Goal: Task Accomplishment & Management: Complete application form

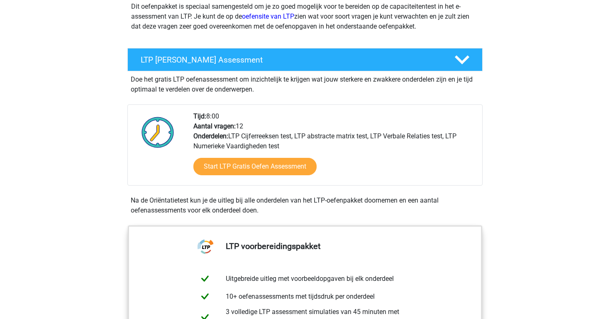
scroll to position [111, 0]
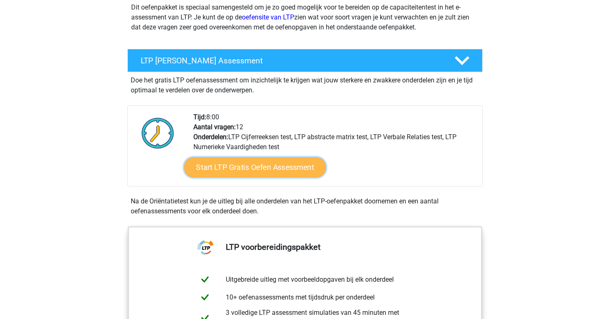
click at [233, 167] on link "Start LTP Gratis Oefen Assessment" at bounding box center [255, 168] width 142 height 20
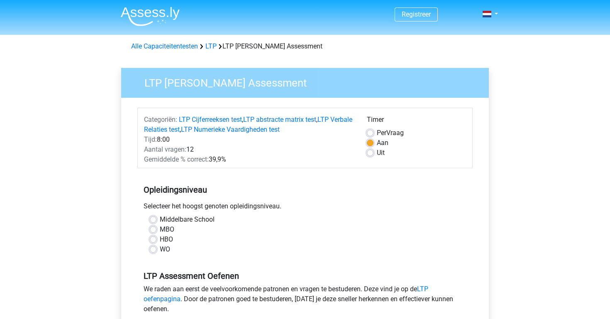
click at [160, 240] on label "HBO" at bounding box center [166, 240] width 13 height 10
click at [151, 240] on input "HBO" at bounding box center [153, 239] width 7 height 8
radio input "true"
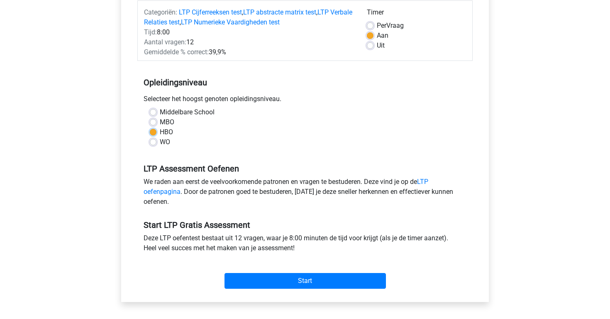
scroll to position [128, 0]
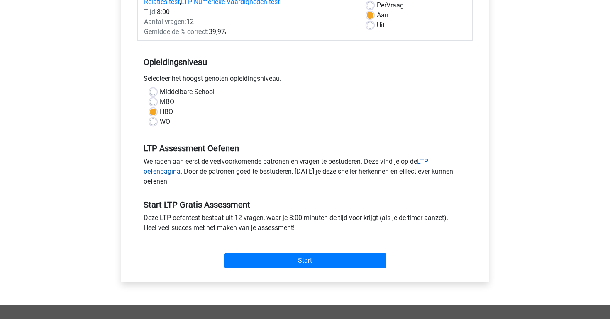
click at [426, 163] on link "LTP oefenpagina" at bounding box center [286, 167] width 285 height 18
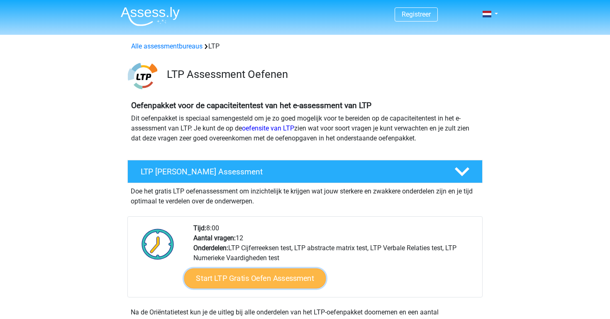
click at [277, 281] on link "Start LTP Gratis Oefen Assessment" at bounding box center [255, 279] width 142 height 20
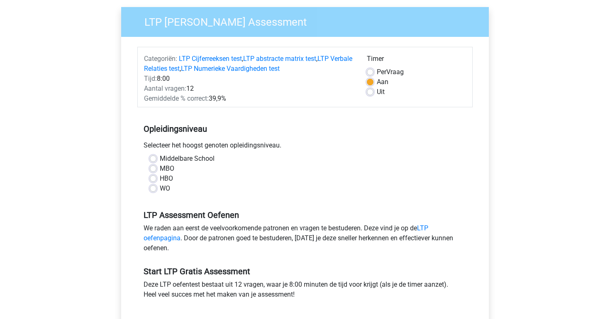
scroll to position [70, 0]
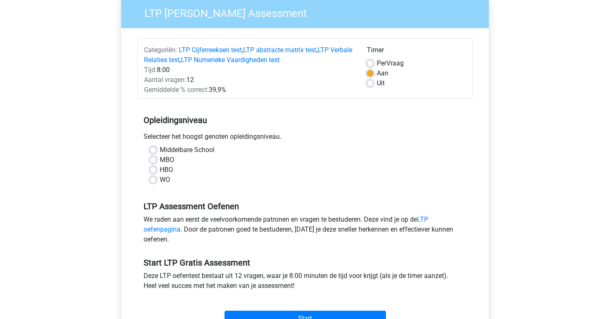
click at [170, 174] on label "HBO" at bounding box center [166, 170] width 13 height 10
click at [156, 173] on input "HBO" at bounding box center [153, 169] width 7 height 8
radio input "true"
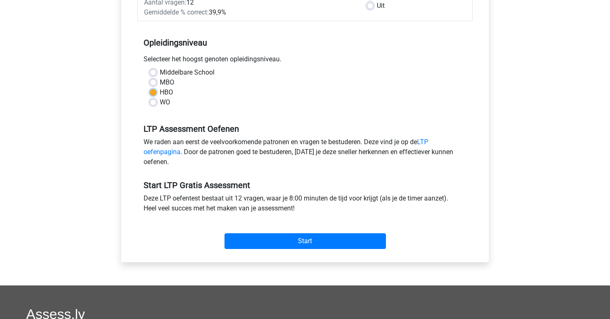
scroll to position [183, 0]
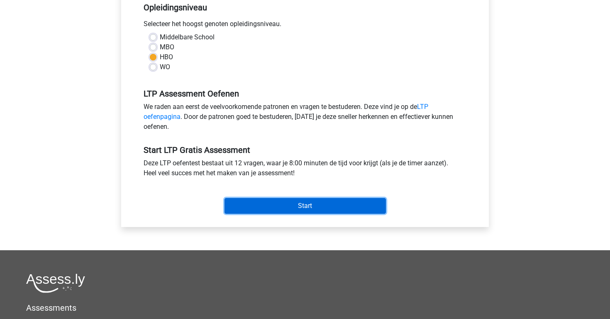
click at [266, 209] on input "Start" at bounding box center [304, 206] width 161 height 16
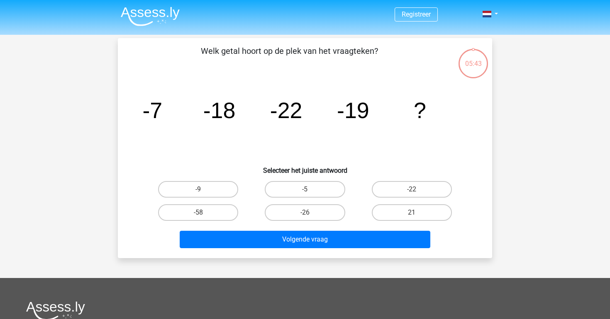
click at [308, 213] on input "-26" at bounding box center [307, 215] width 5 height 5
radio input "true"
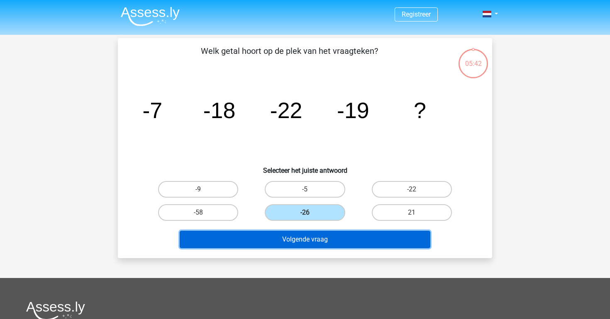
click at [316, 242] on button "Volgende vraag" at bounding box center [305, 239] width 251 height 17
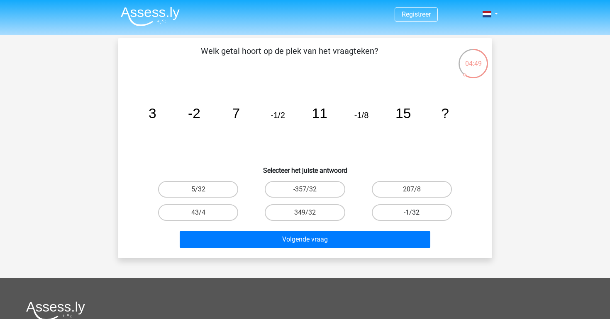
click at [418, 212] on label "-1/32" at bounding box center [412, 213] width 80 height 17
click at [417, 213] on input "-1/32" at bounding box center [414, 215] width 5 height 5
radio input "true"
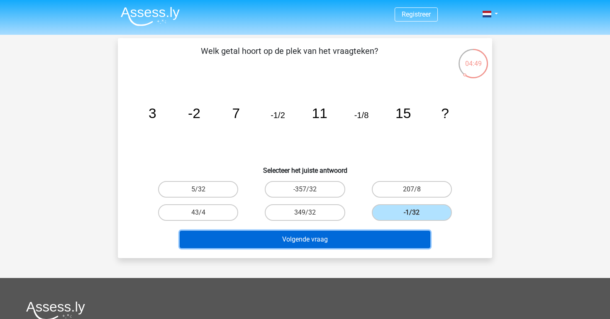
click at [394, 239] on button "Volgende vraag" at bounding box center [305, 239] width 251 height 17
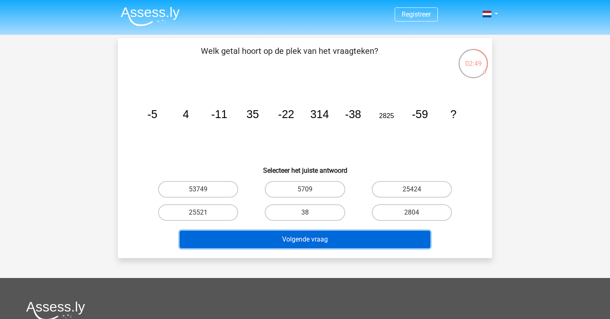
click at [363, 243] on button "Volgende vraag" at bounding box center [305, 239] width 251 height 17
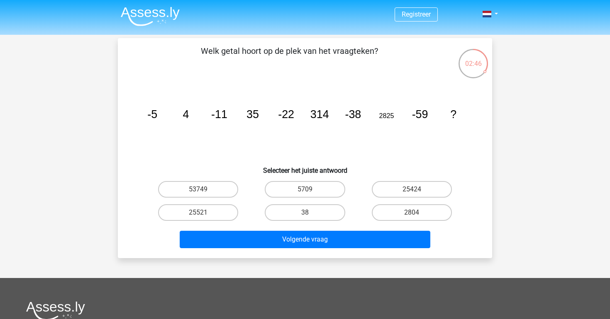
click at [412, 129] on icon "image/svg+xml -5 4 -11 35 -22 314 -38 2825 -59 ?" at bounding box center [305, 118] width 334 height 84
click at [294, 193] on label "5709" at bounding box center [305, 189] width 80 height 17
click at [305, 193] on input "5709" at bounding box center [307, 192] width 5 height 5
radio input "true"
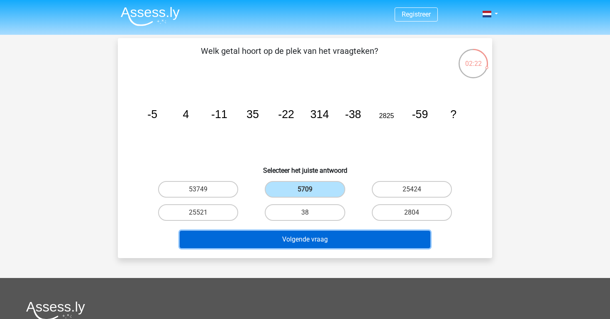
click at [293, 242] on button "Volgende vraag" at bounding box center [305, 239] width 251 height 17
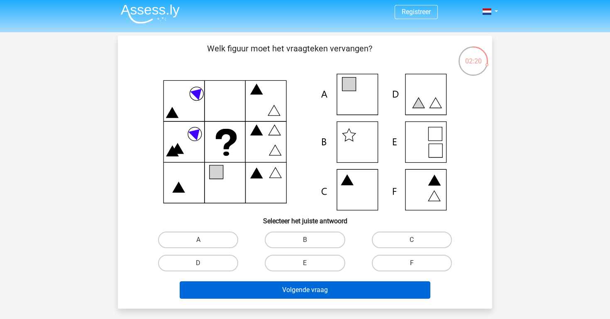
scroll to position [1, 0]
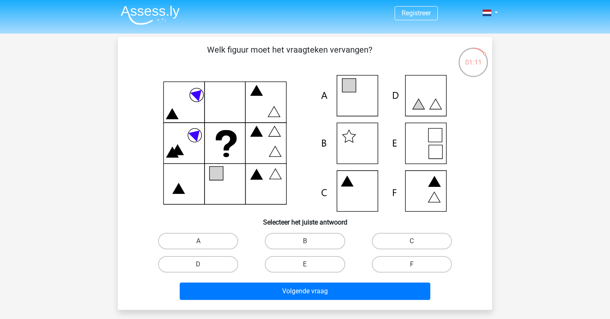
click at [441, 145] on icon at bounding box center [436, 152] width 14 height 14
click at [319, 263] on label "E" at bounding box center [305, 264] width 80 height 17
click at [310, 265] on input "E" at bounding box center [307, 267] width 5 height 5
radio input "true"
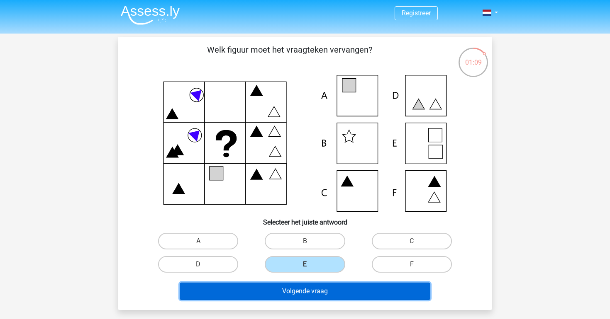
click at [318, 286] on button "Volgende vraag" at bounding box center [305, 291] width 251 height 17
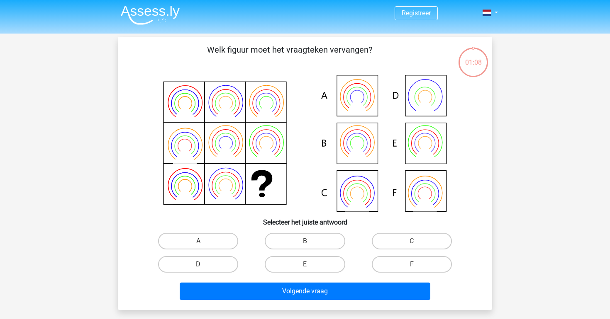
scroll to position [38, 0]
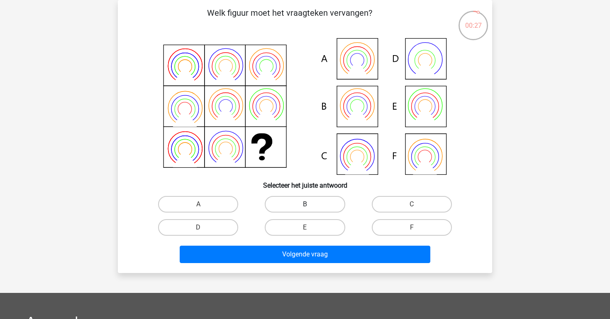
click at [290, 207] on label "B" at bounding box center [305, 204] width 80 height 17
click at [305, 207] on input "B" at bounding box center [307, 207] width 5 height 5
radio input "true"
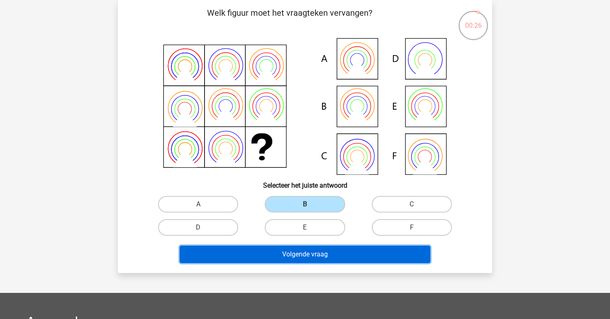
click at [281, 253] on button "Volgende vraag" at bounding box center [305, 254] width 251 height 17
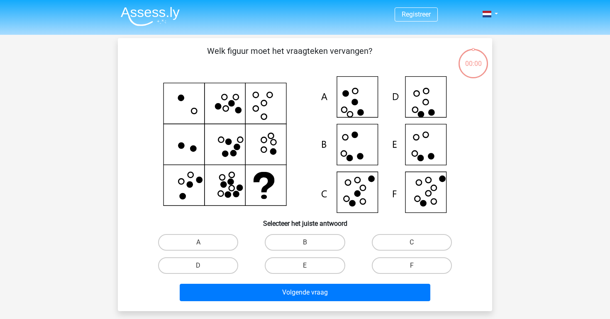
scroll to position [38, 0]
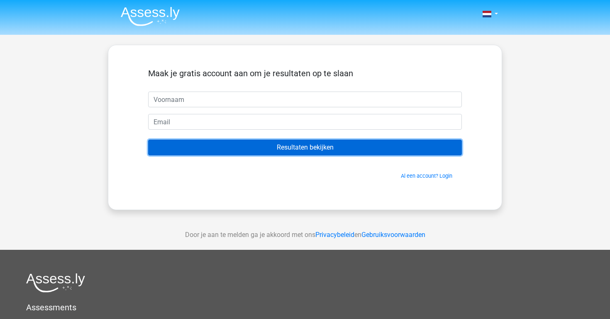
click at [249, 151] on input "Resultaten bekijken" at bounding box center [305, 148] width 314 height 16
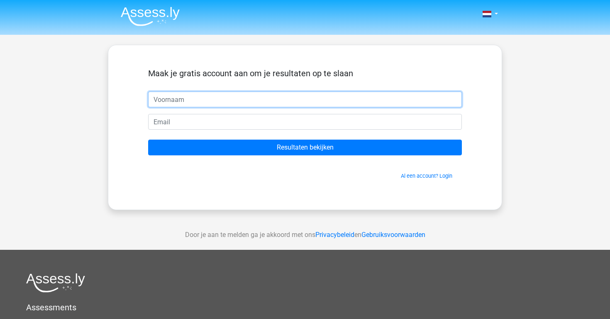
click at [265, 96] on input "text" at bounding box center [305, 100] width 314 height 16
type input "annelouk"
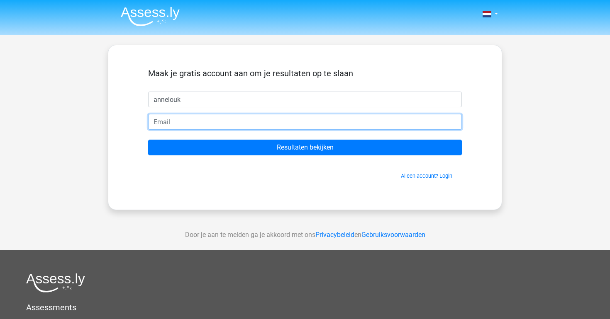
click at [244, 125] on input "email" at bounding box center [305, 122] width 314 height 16
type input "[EMAIL_ADDRESS][DOMAIN_NAME]"
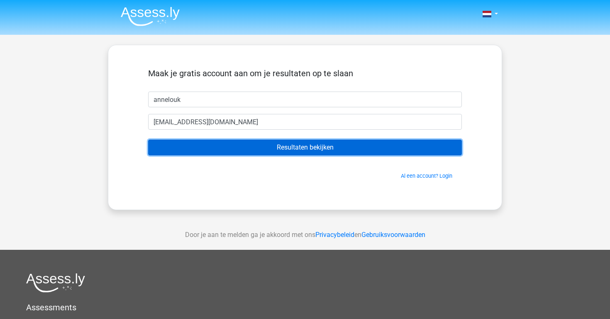
click at [245, 149] on input "Resultaten bekijken" at bounding box center [305, 148] width 314 height 16
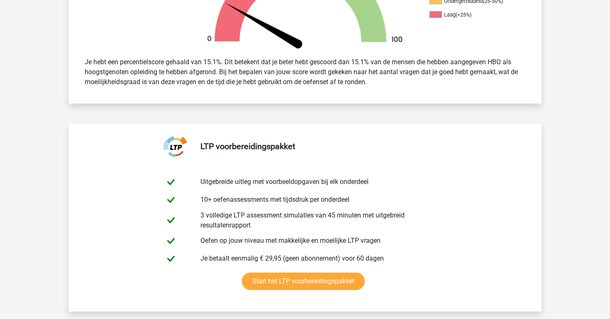
scroll to position [322, 0]
